Goal: Transaction & Acquisition: Book appointment/travel/reservation

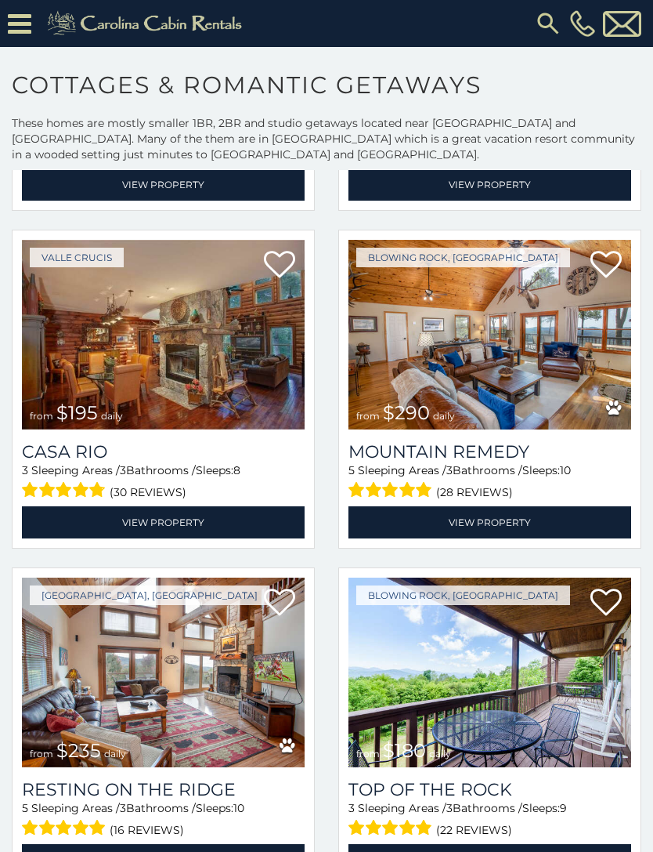
scroll to position [1694, 0]
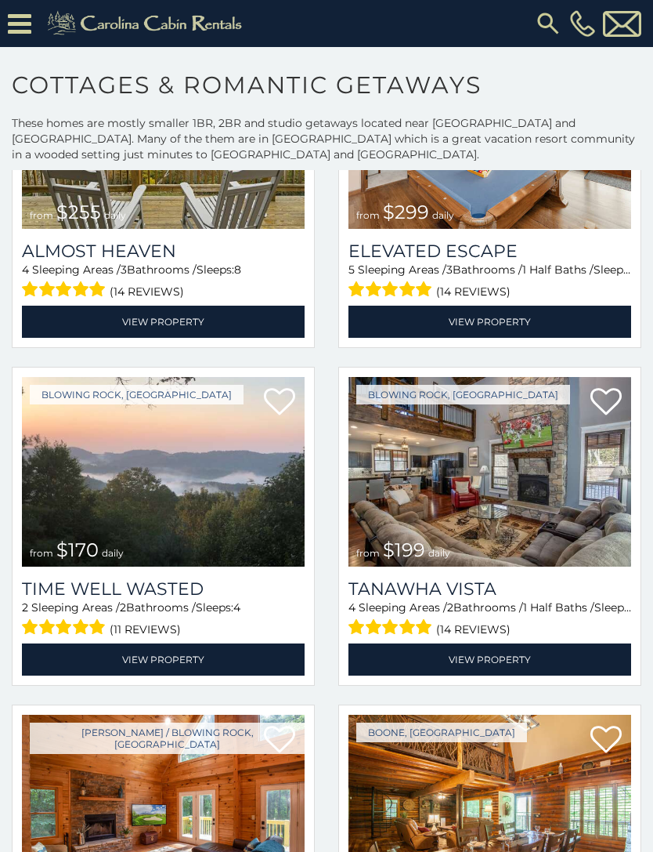
click at [28, 19] on icon at bounding box center [20, 23] width 24 height 27
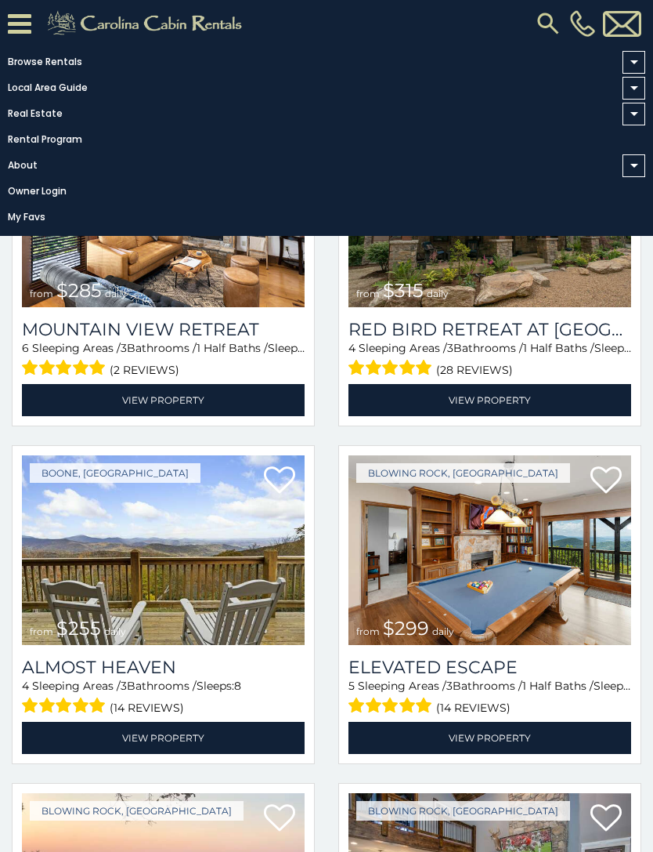
scroll to position [128, 0]
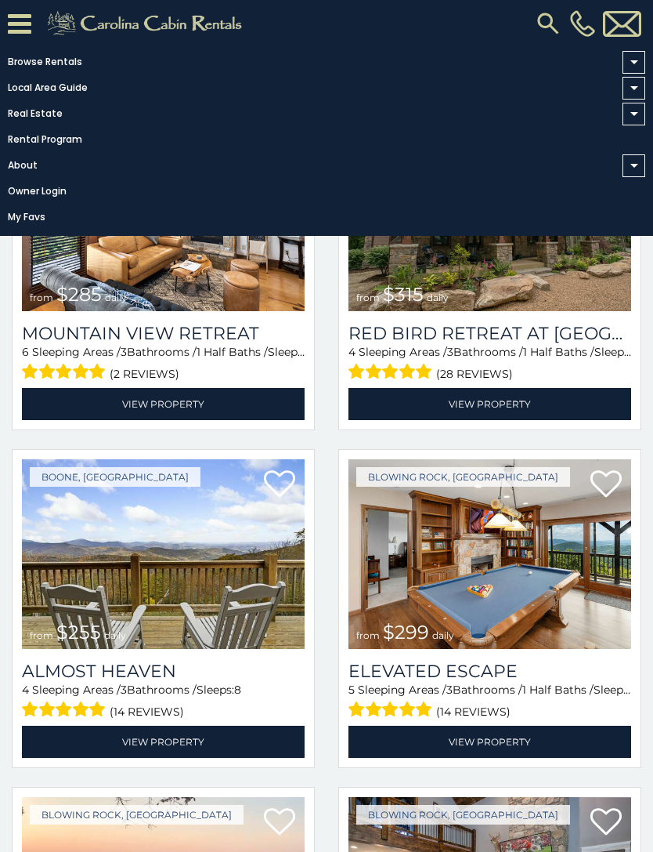
click at [42, 63] on link "Browse Rentals" at bounding box center [323, 62] width 646 height 22
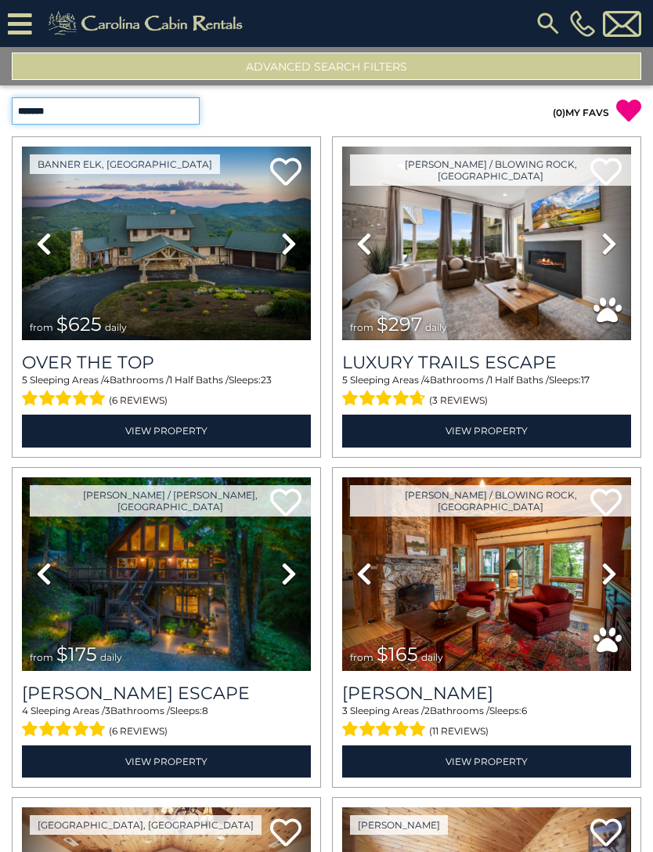
click at [183, 112] on select "**********" at bounding box center [106, 110] width 188 height 27
select select "**********"
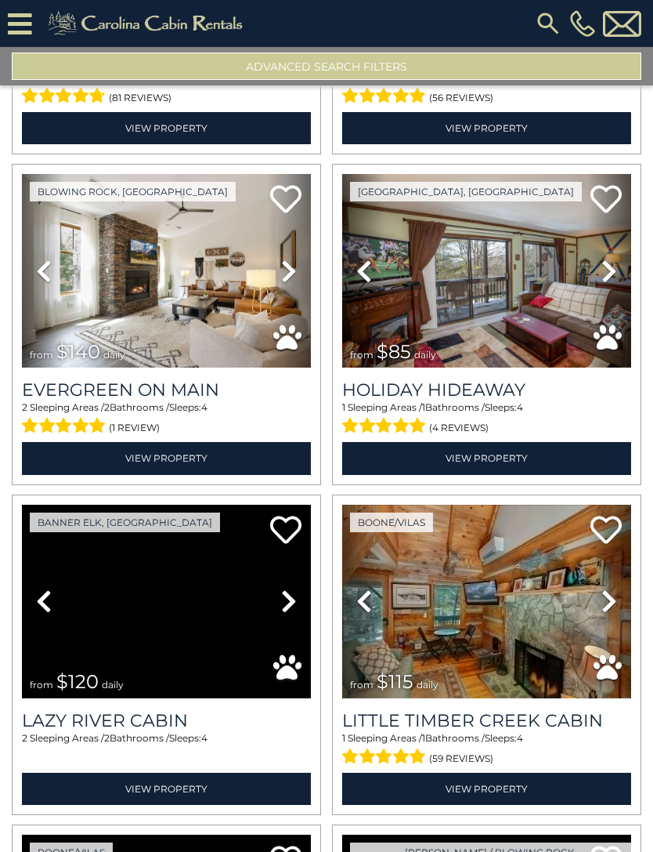
scroll to position [1508, 0]
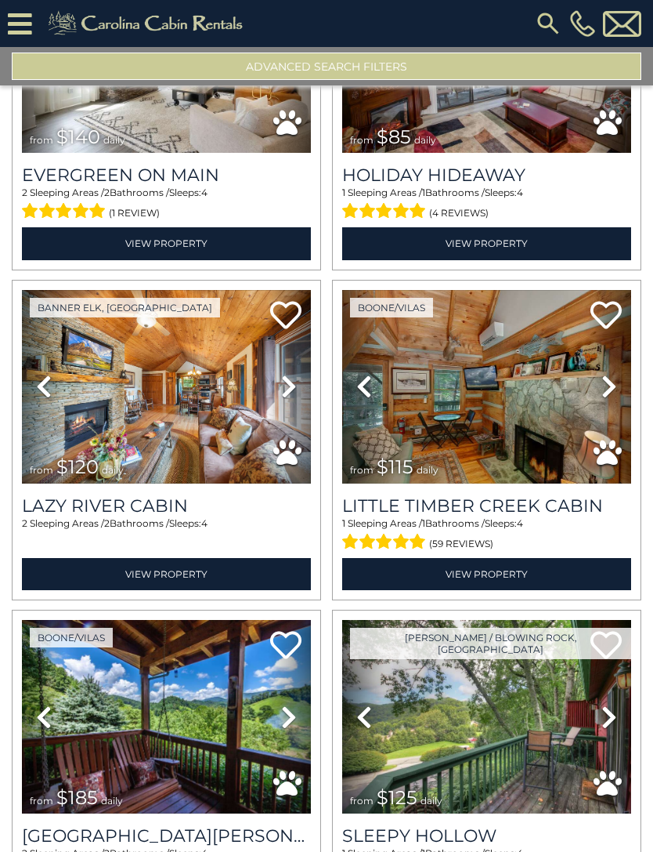
click at [527, 409] on img at bounding box center [486, 387] width 289 height 194
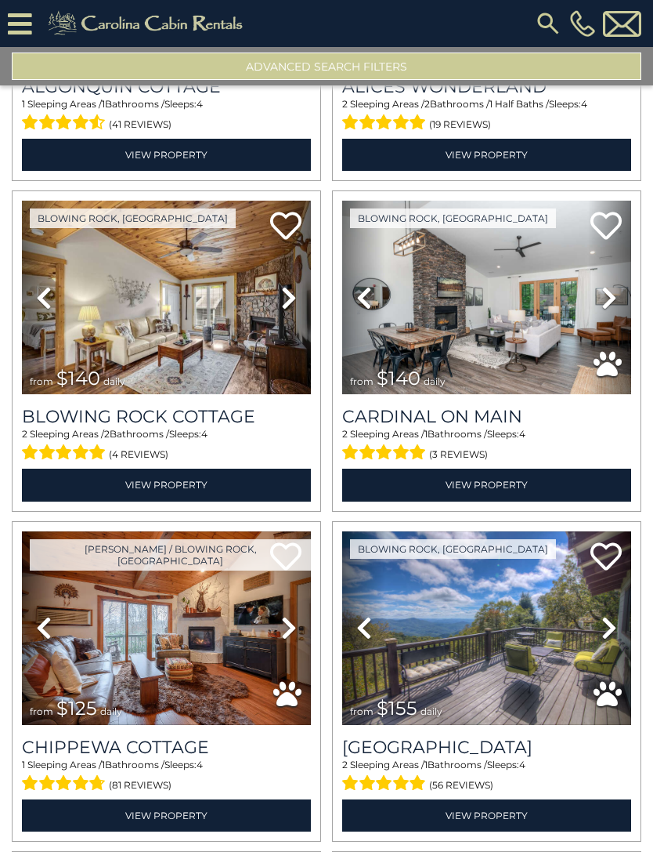
scroll to position [599, 0]
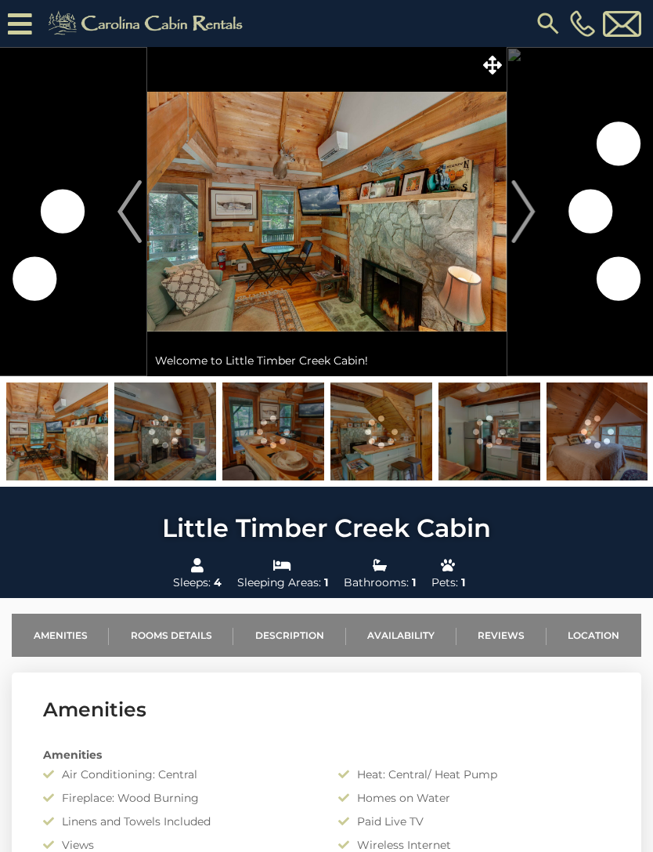
click at [507, 214] on button "Next" at bounding box center [523, 211] width 35 height 329
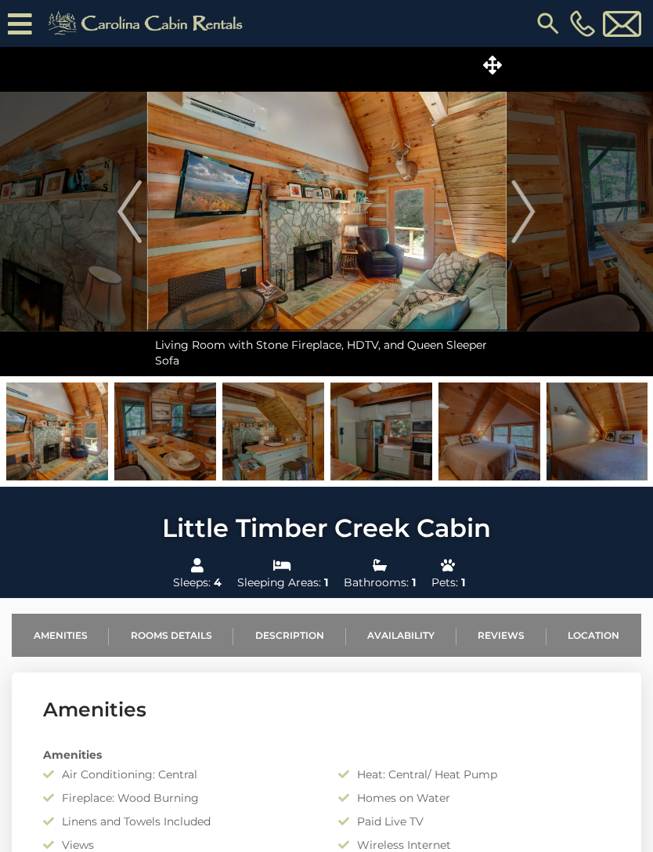
click at [534, 219] on img "Next" at bounding box center [524, 211] width 24 height 63
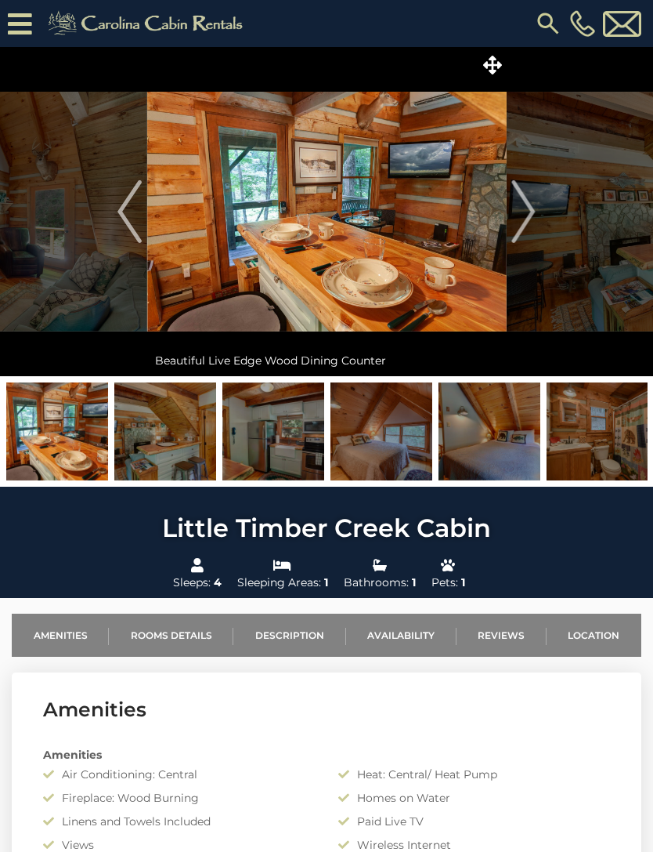
click at [536, 211] on button "Next" at bounding box center [523, 211] width 35 height 329
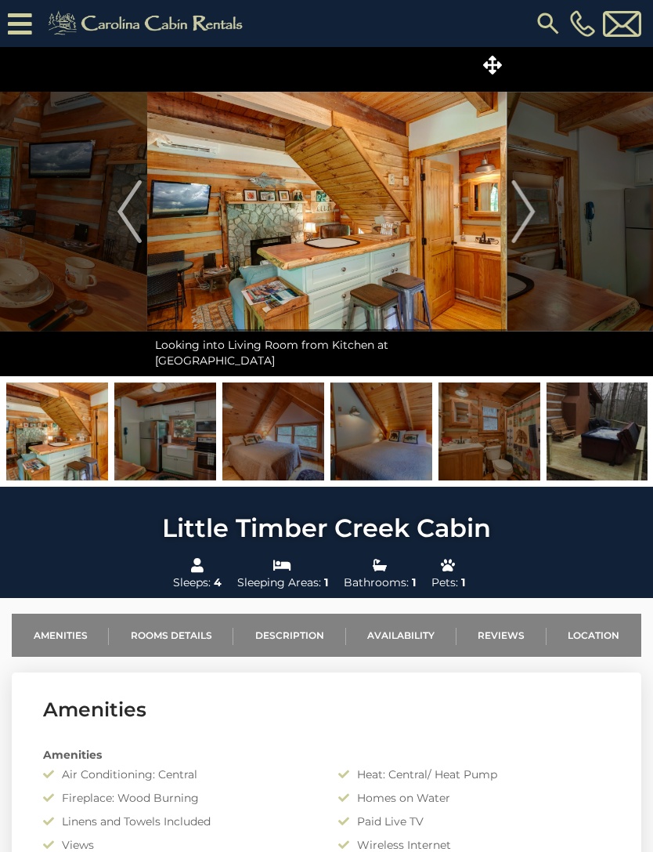
click at [531, 217] on img "Next" at bounding box center [524, 211] width 24 height 63
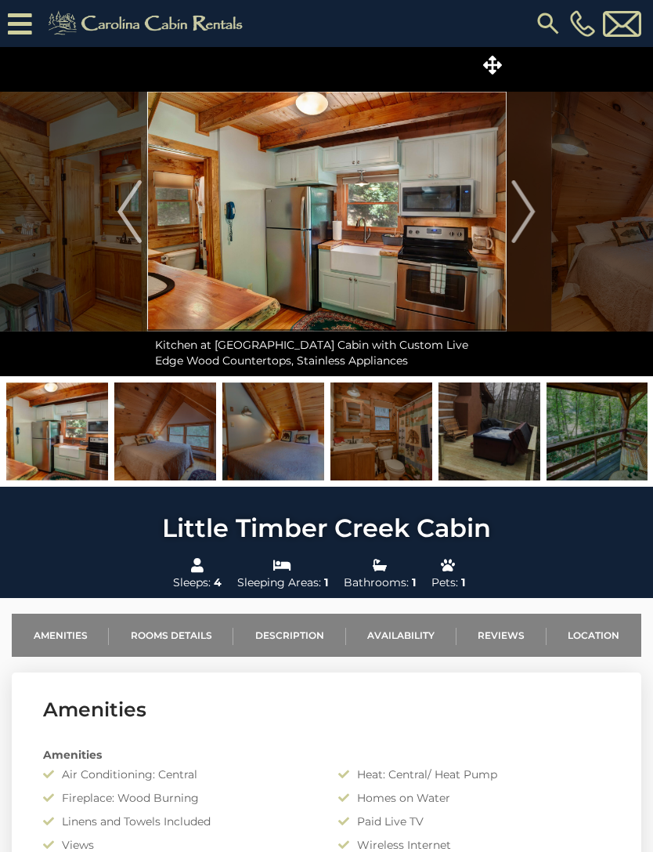
click at [525, 215] on img "Next" at bounding box center [524, 211] width 24 height 63
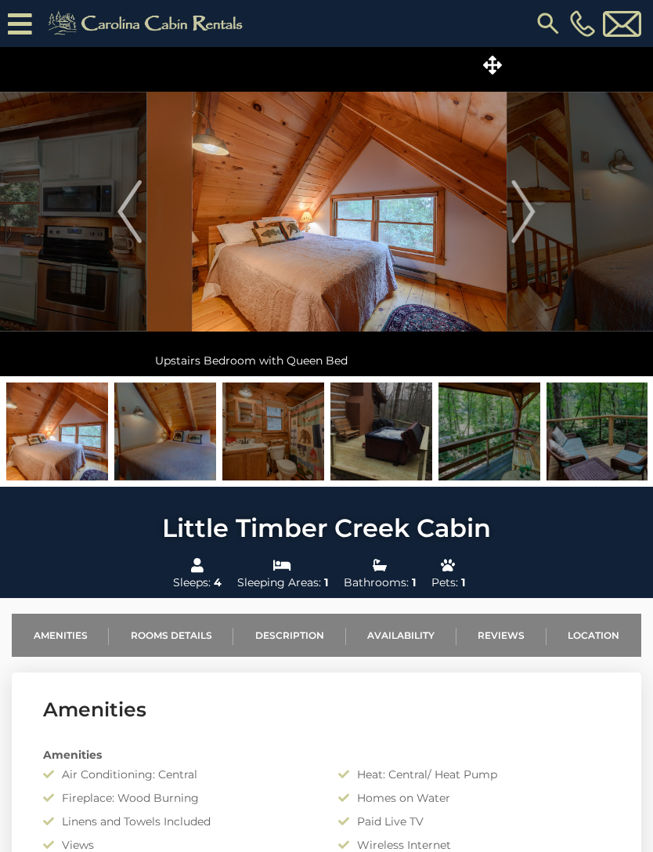
click at [535, 215] on img "Next" at bounding box center [524, 211] width 24 height 63
